Goal: Transaction & Acquisition: Purchase product/service

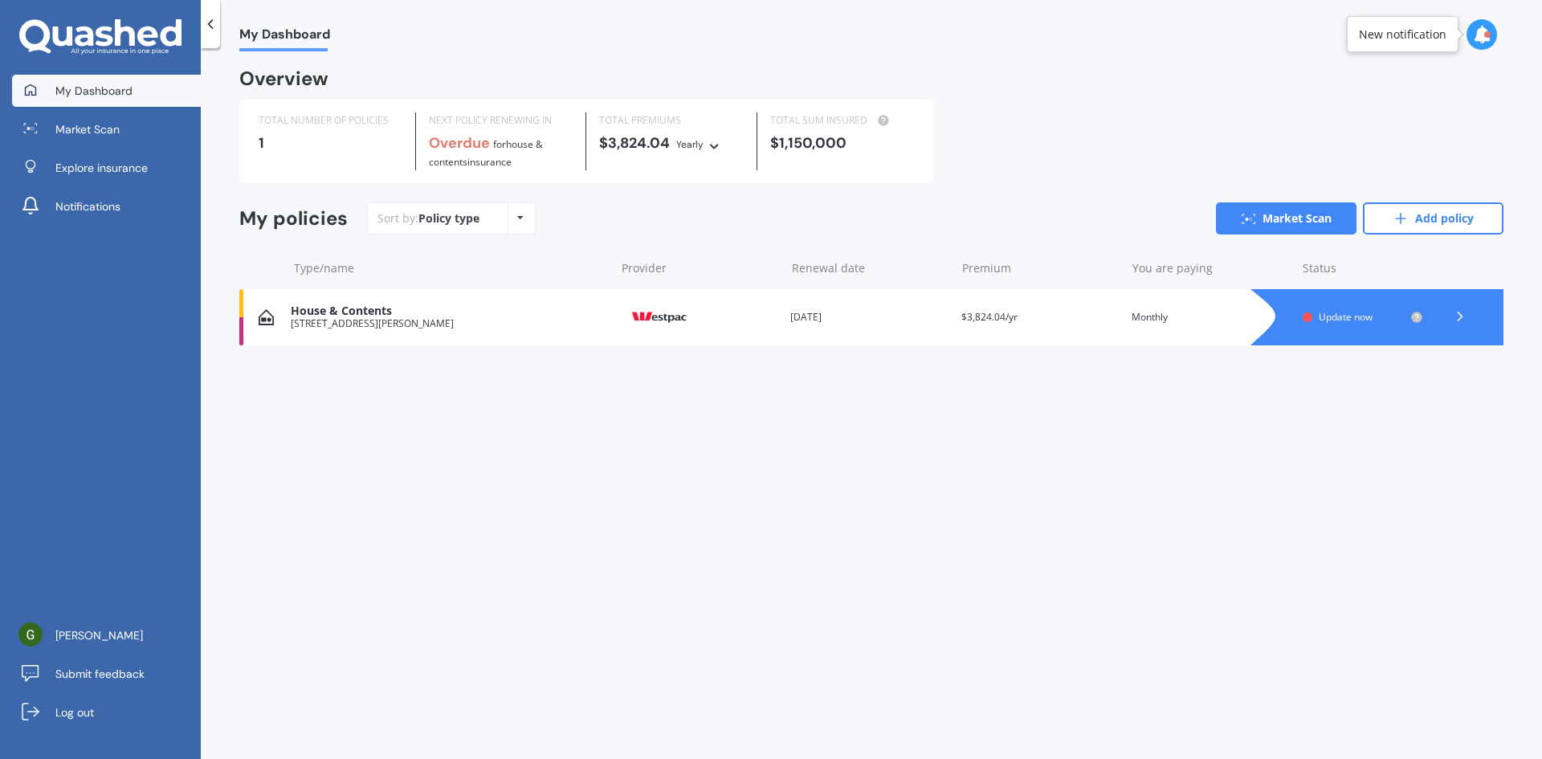
click at [1316, 317] on div "Update now" at bounding box center [1363, 317] width 120 height 13
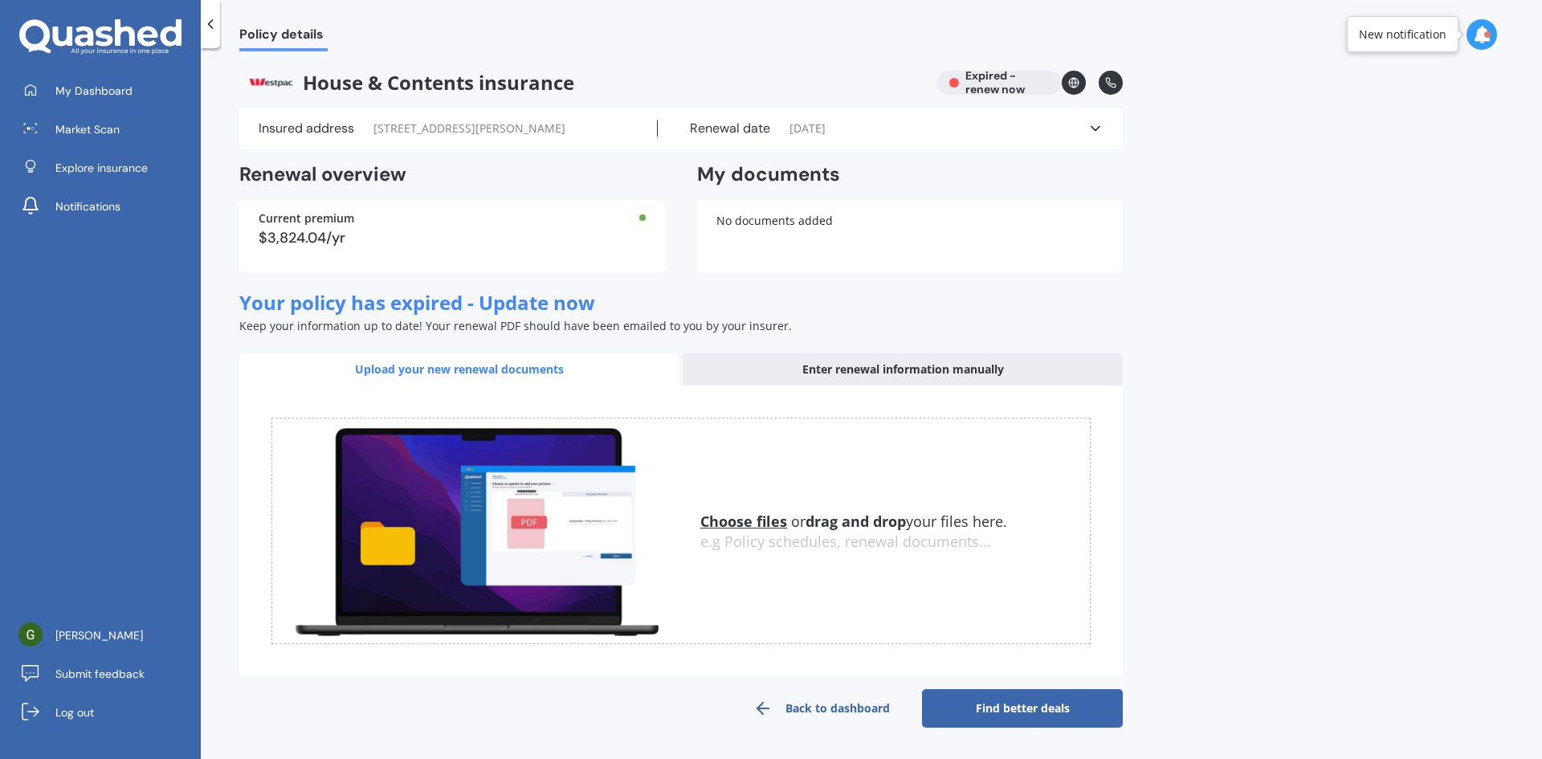
click at [1034, 84] on div "House & Contents insurance Expired - renew now" at bounding box center [680, 83] width 883 height 24
click at [1075, 79] on circle at bounding box center [1074, 83] width 10 height 10
click at [1096, 126] on icon at bounding box center [1095, 128] width 16 height 16
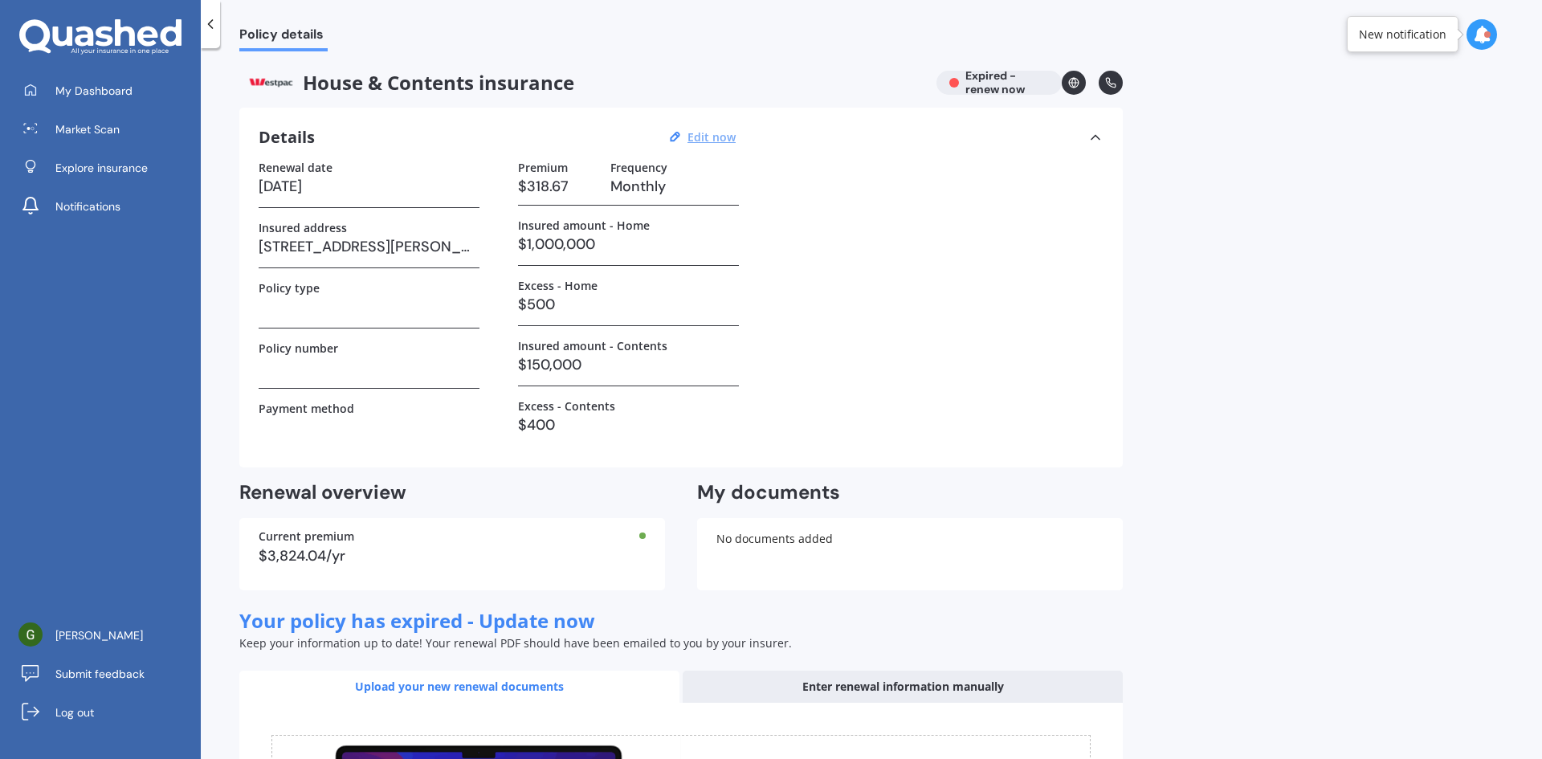
click at [709, 137] on u "Edit now" at bounding box center [712, 136] width 48 height 15
select select "01"
select select "07"
select select "2025"
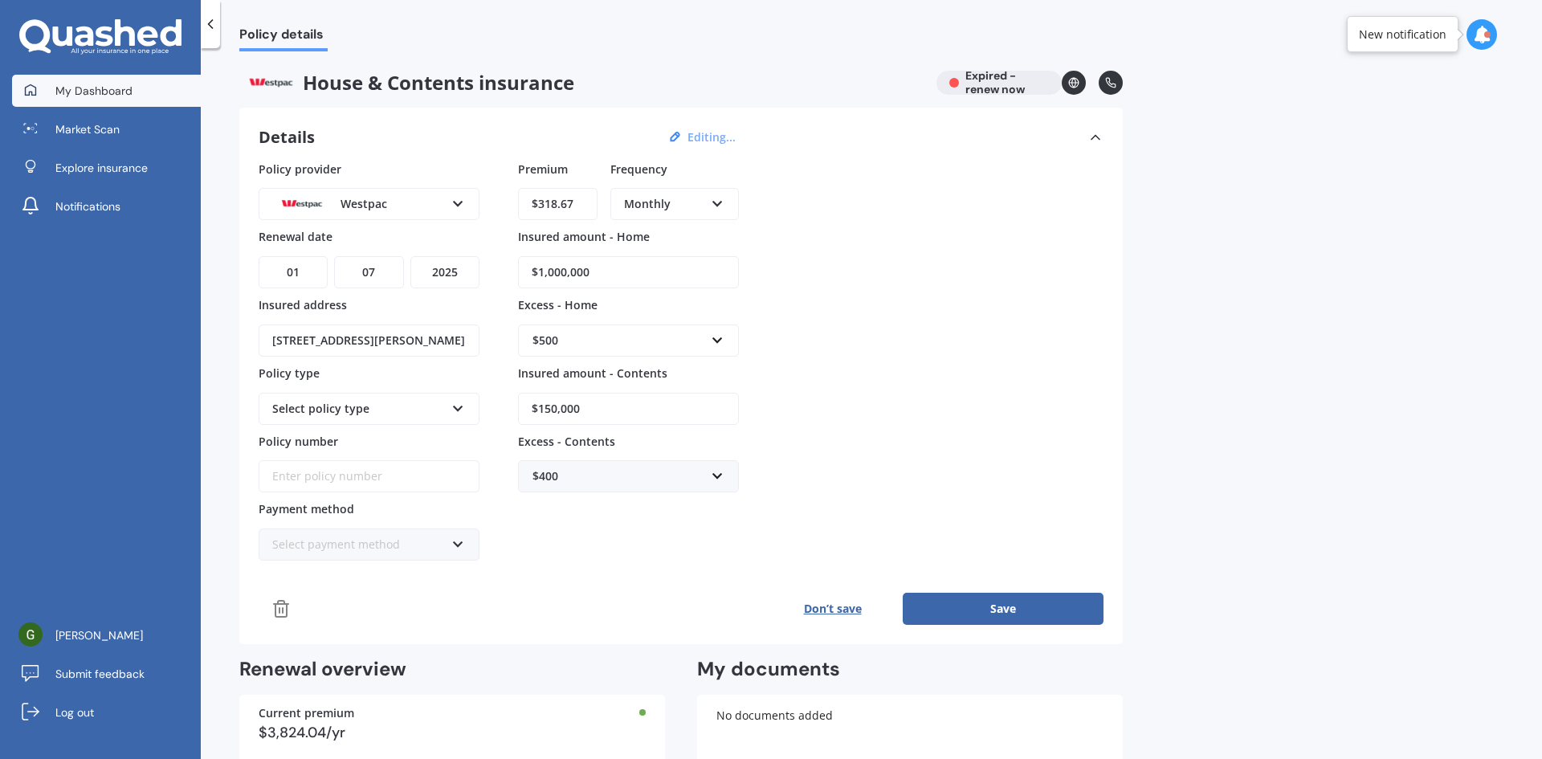
click at [95, 92] on span "My Dashboard" at bounding box center [93, 91] width 77 height 16
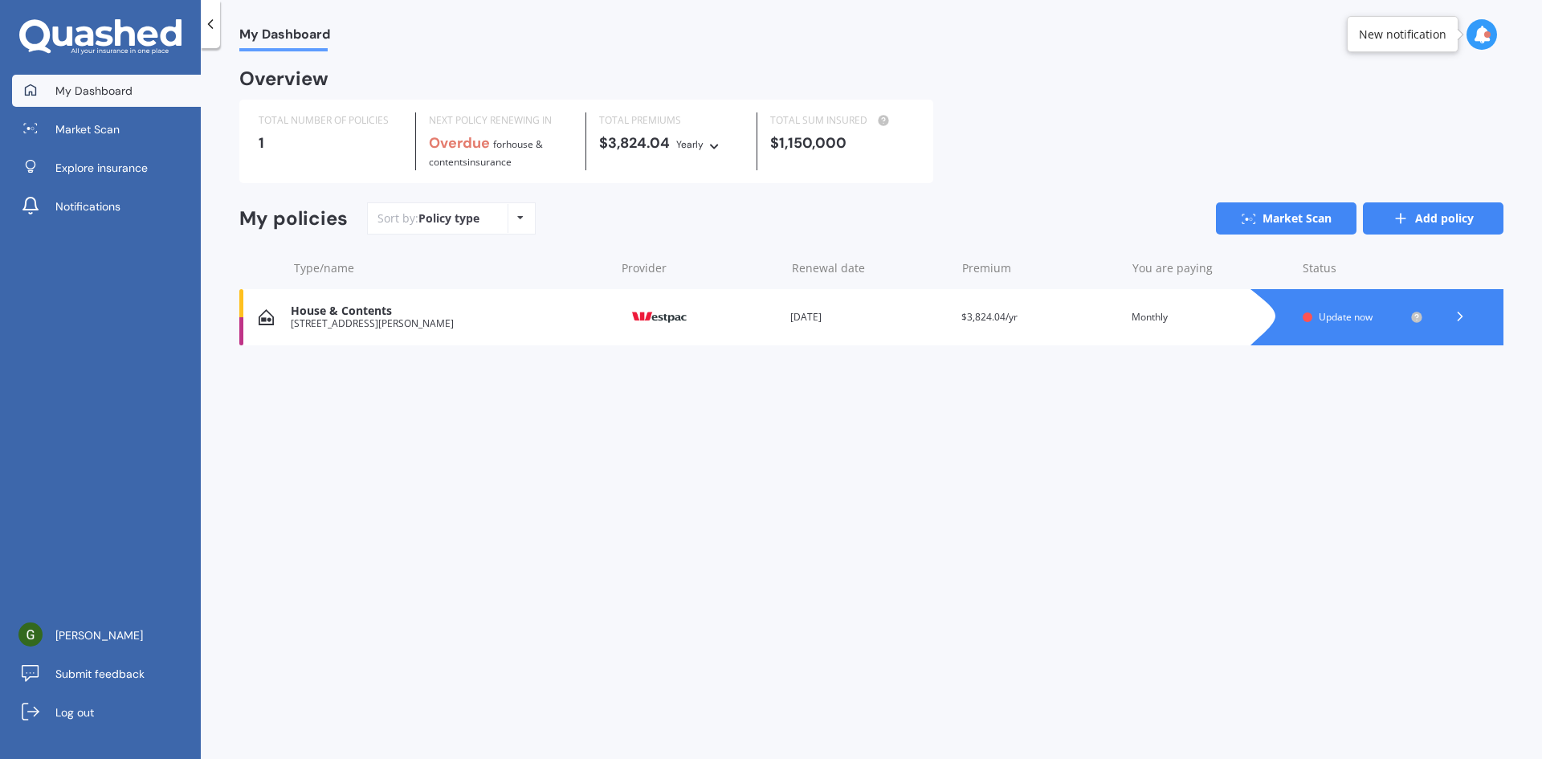
click at [1445, 215] on link "Add policy" at bounding box center [1433, 218] width 141 height 32
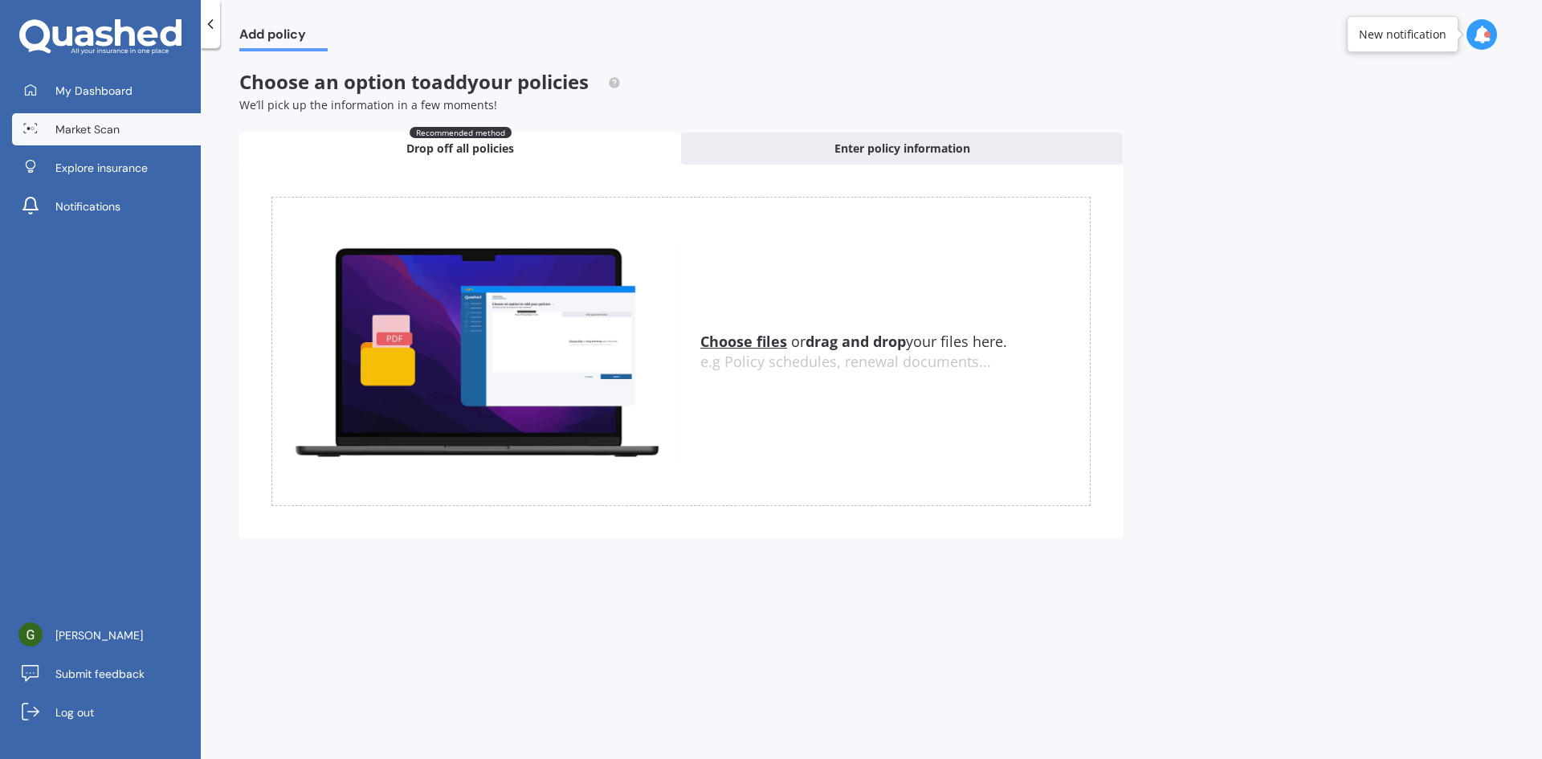
click at [92, 131] on span "Market Scan" at bounding box center [87, 129] width 64 height 16
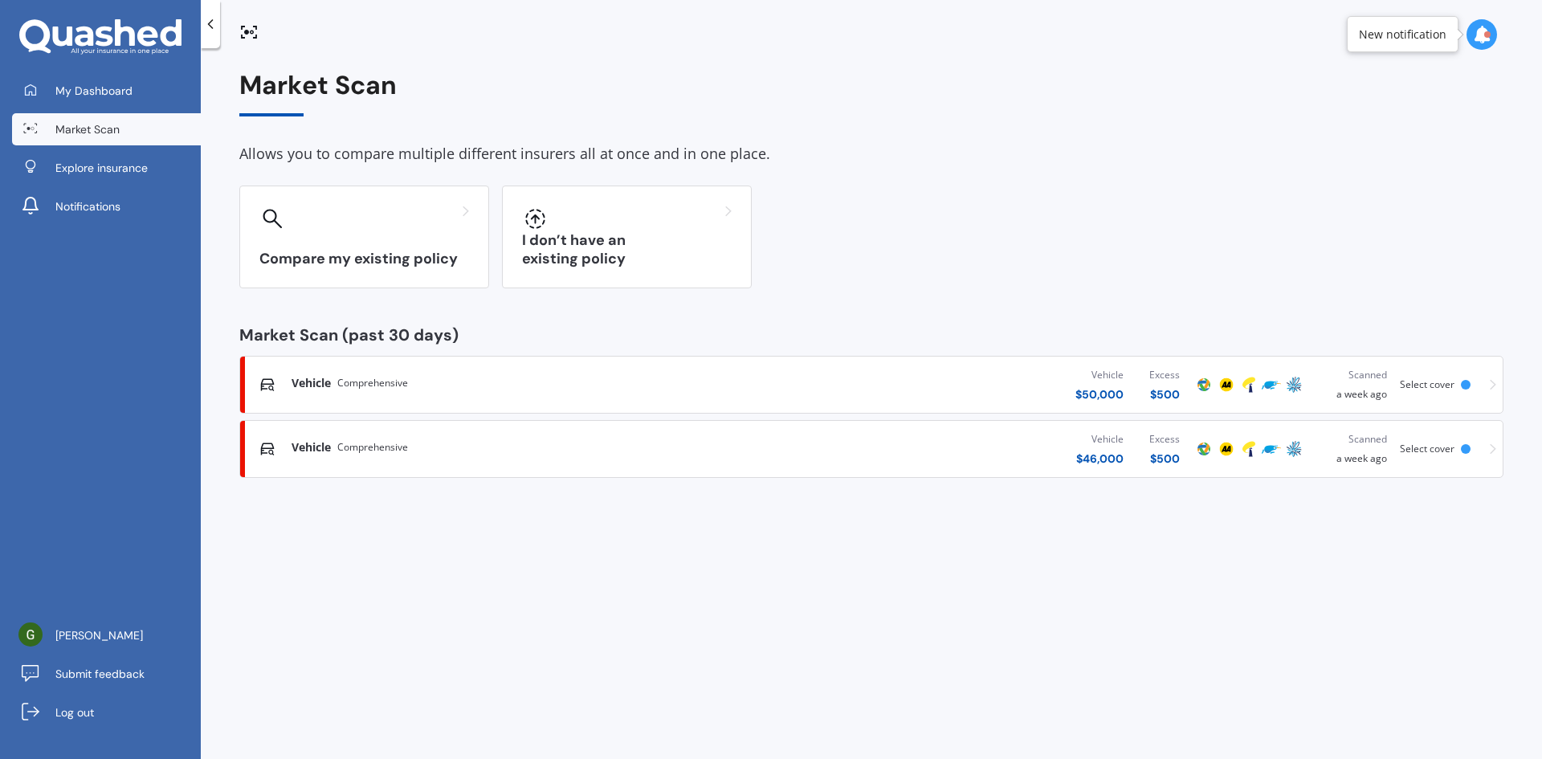
click at [598, 453] on div "Vehicle Comprehensive" at bounding box center [509, 447] width 435 height 16
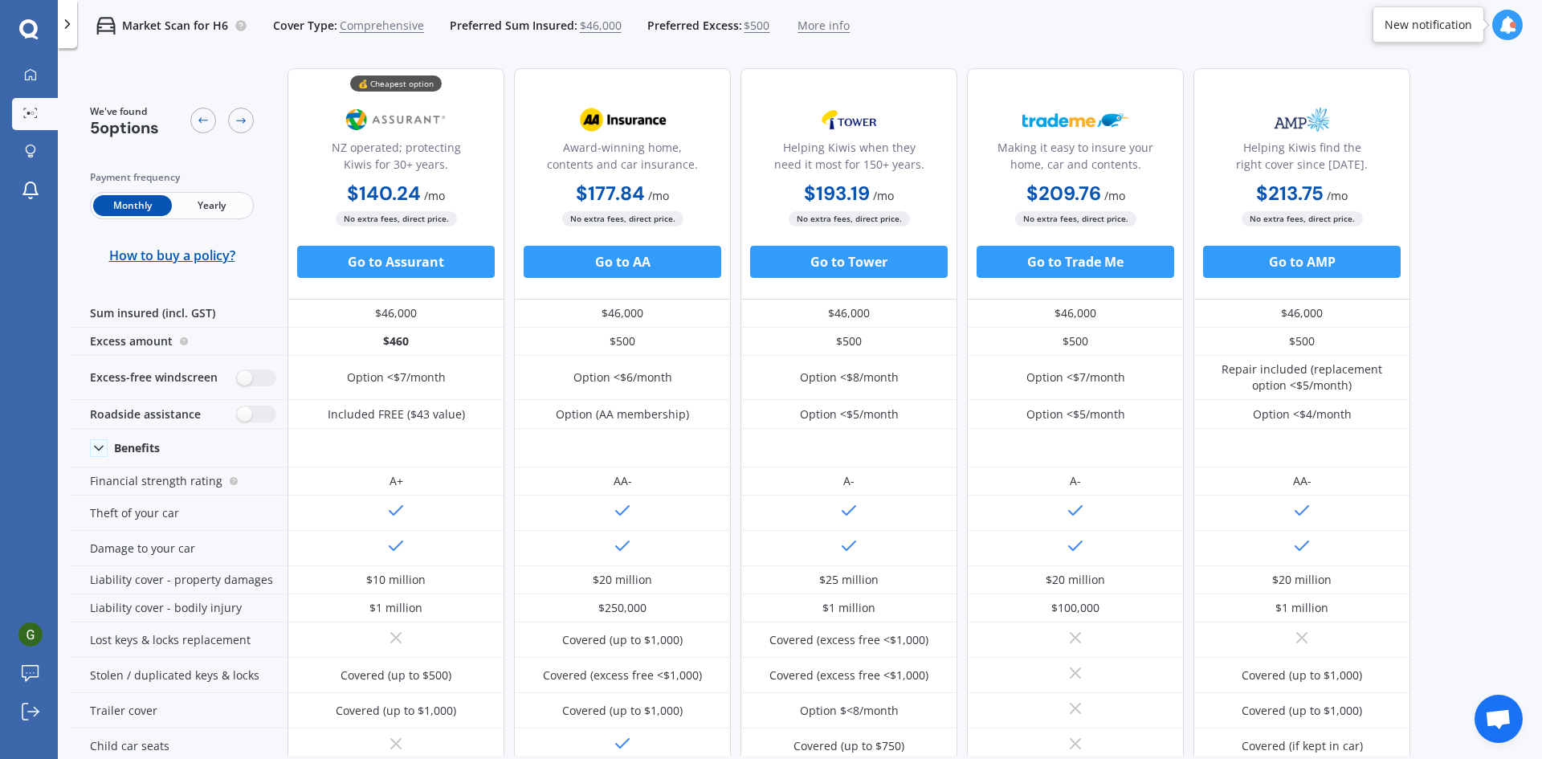
click at [818, 23] on span "More info" at bounding box center [824, 26] width 52 height 16
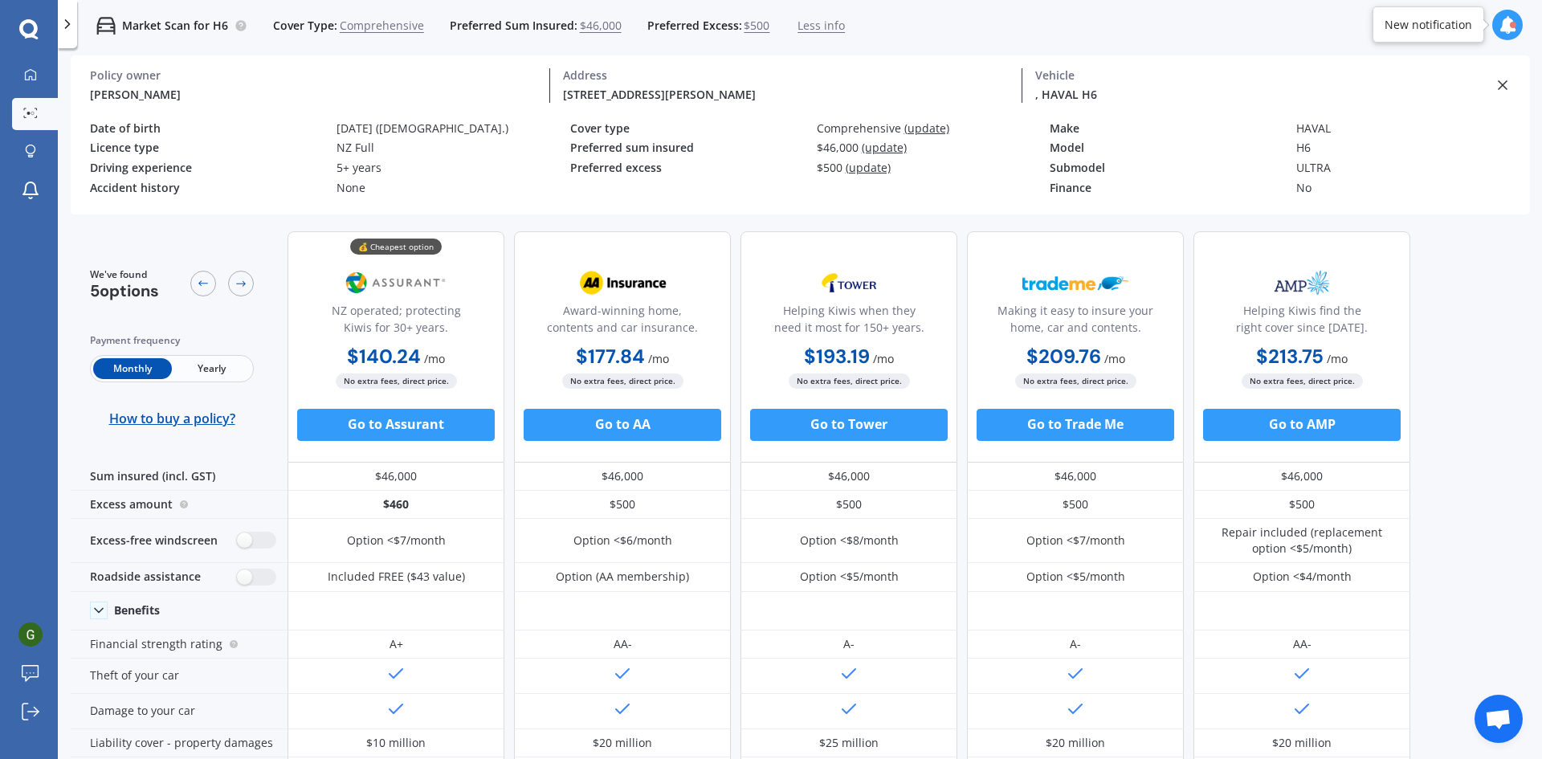
click at [206, 369] on span "Yearly" at bounding box center [211, 368] width 79 height 21
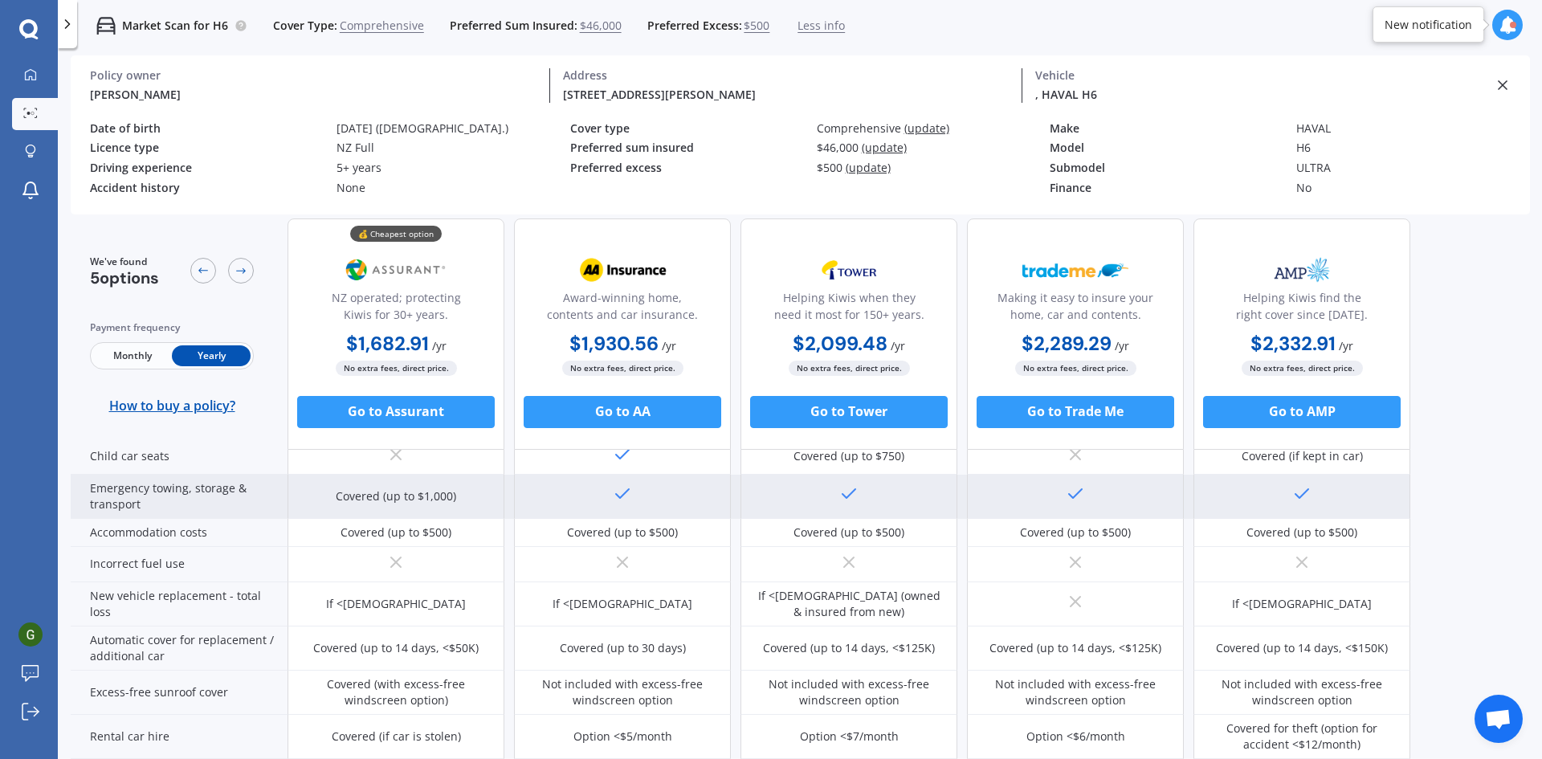
scroll to position [402, 0]
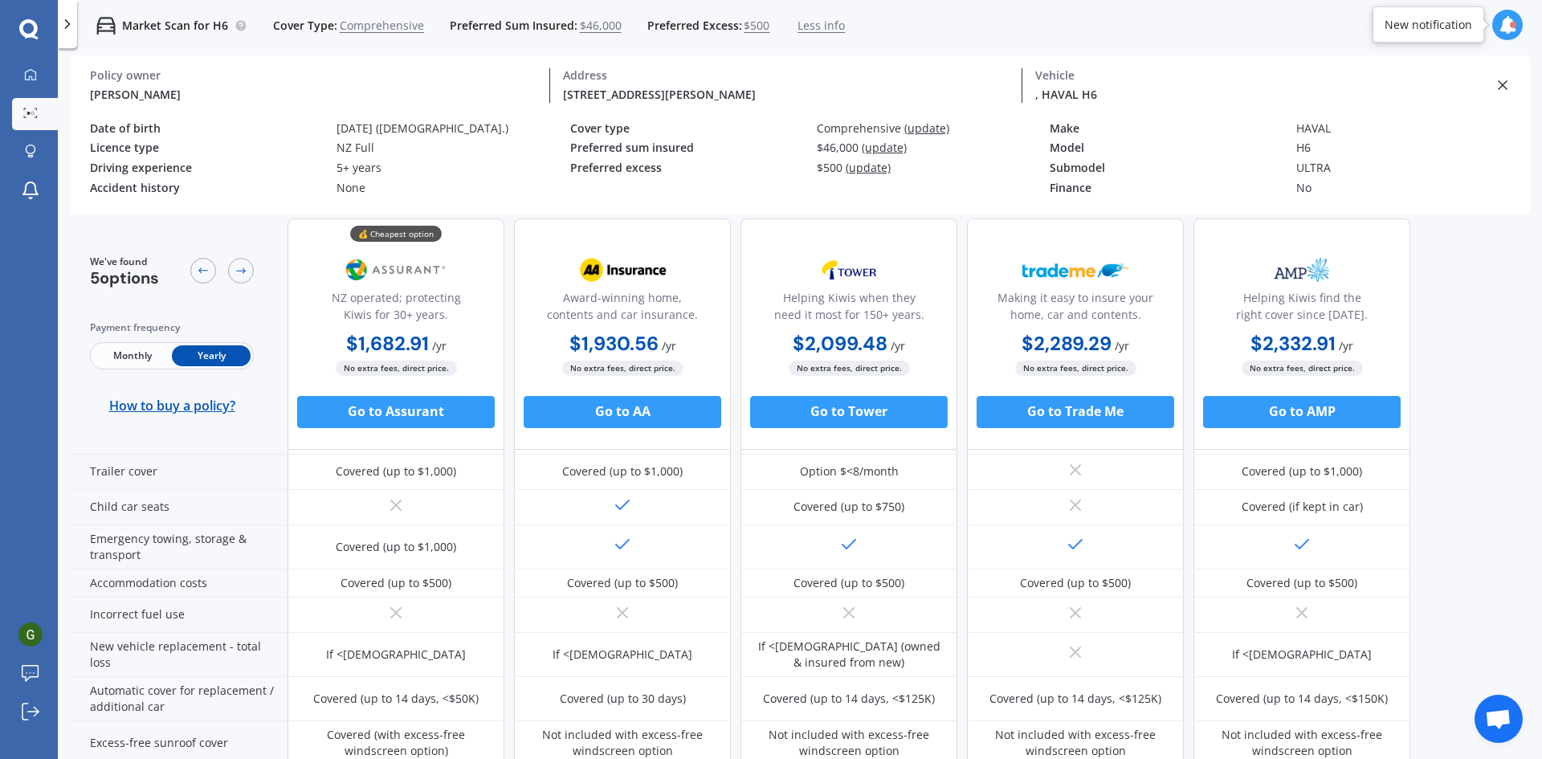
click at [1504, 83] on icon at bounding box center [1503, 85] width 16 height 16
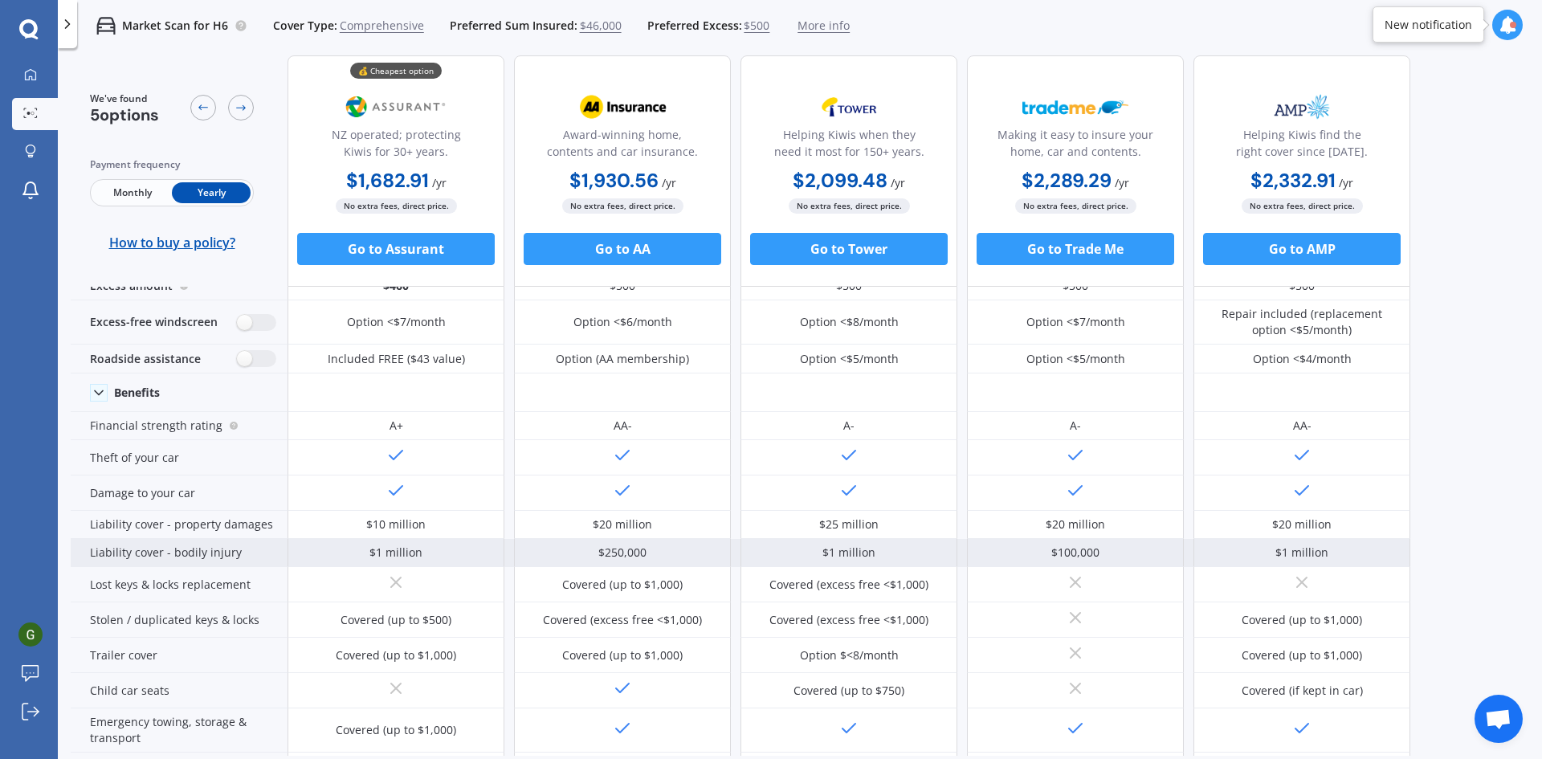
scroll to position [0, 0]
